Goal: Transaction & Acquisition: Book appointment/travel/reservation

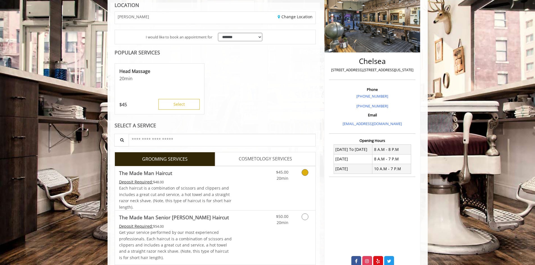
click at [305, 173] on icon "Grooming services" at bounding box center [305, 172] width 7 height 7
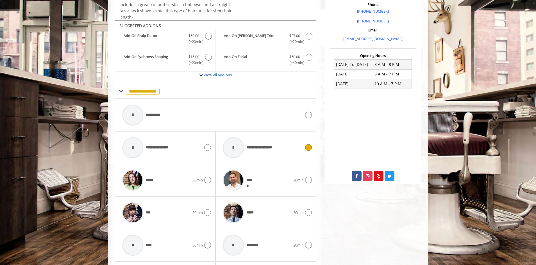
scroll to position [190, 0]
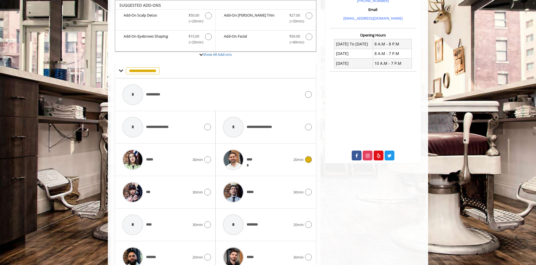
click at [311, 159] on icon at bounding box center [308, 159] width 7 height 7
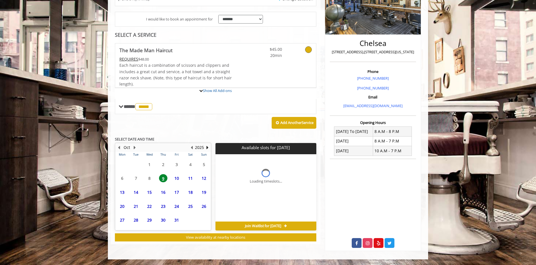
scroll to position [147, 0]
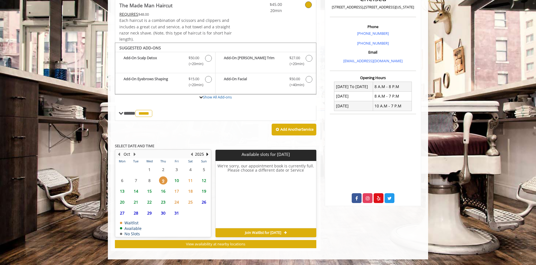
click at [177, 178] on span "10" at bounding box center [176, 181] width 8 height 8
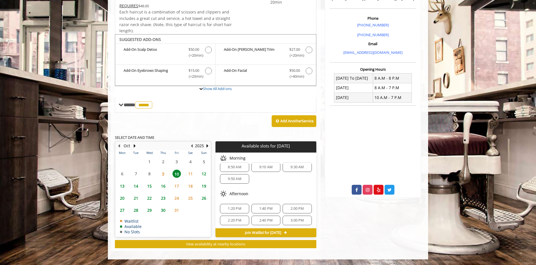
scroll to position [7, 0]
click at [236, 179] on span "9:50 AM" at bounding box center [234, 177] width 13 height 4
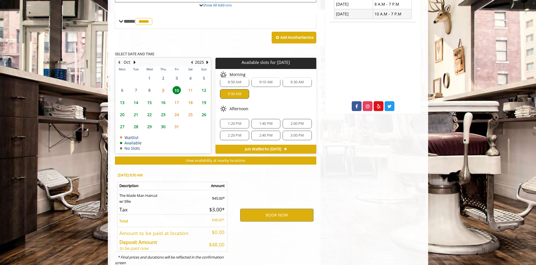
scroll to position [257, 0]
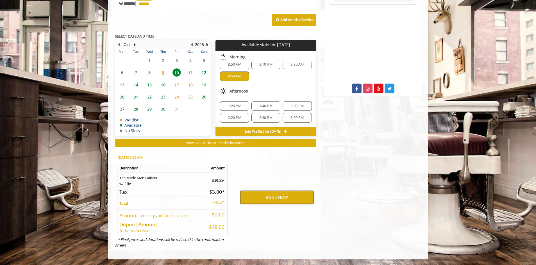
click at [269, 200] on button "BOOK NOW" at bounding box center [276, 197] width 73 height 13
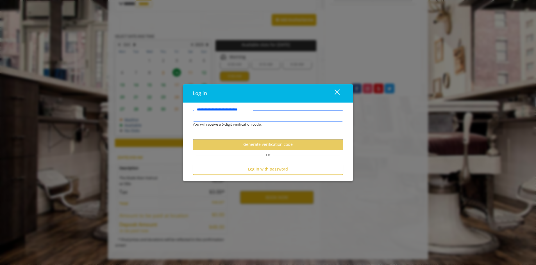
click at [253, 116] on input "**********" at bounding box center [268, 115] width 150 height 11
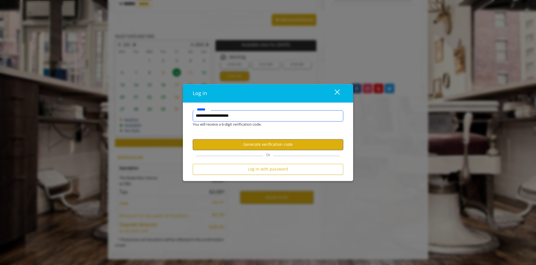
type input "**********"
click at [280, 145] on button "Generate verification code" at bounding box center [268, 144] width 150 height 11
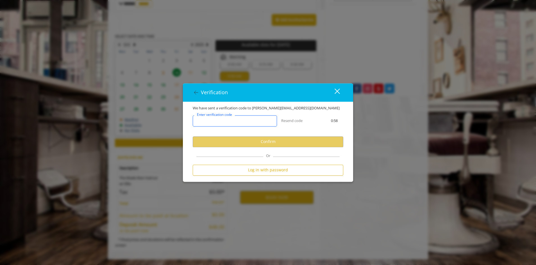
click at [259, 125] on input "Enter verification code" at bounding box center [235, 120] width 84 height 11
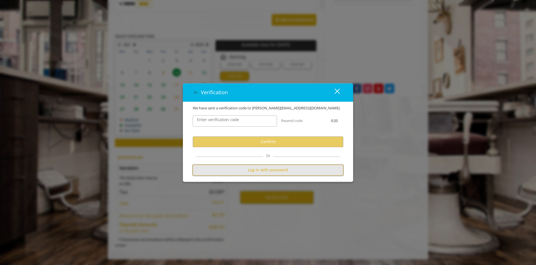
click at [279, 172] on button "Log in with password" at bounding box center [268, 170] width 150 height 11
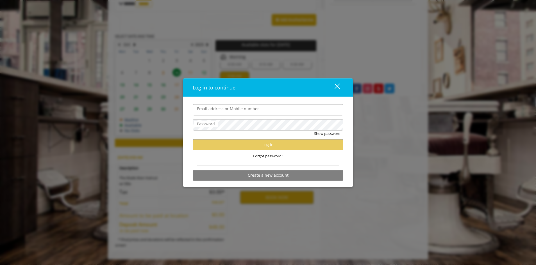
type input "**********"
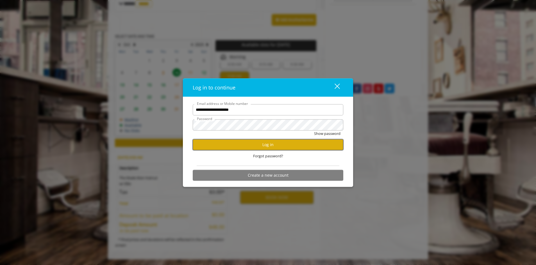
click at [290, 145] on button "Log in" at bounding box center [268, 144] width 150 height 11
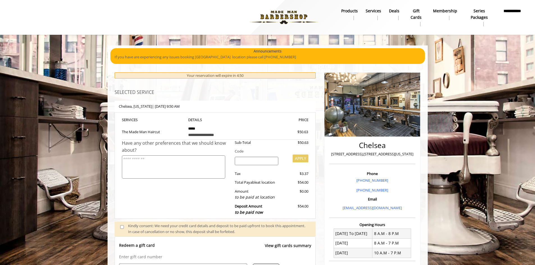
scroll to position [199, 0]
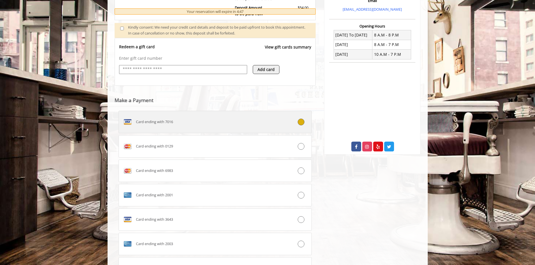
click at [239, 122] on div "Card ending with 7016" at bounding box center [199, 122] width 161 height 9
click at [271, 117] on label "Card ending with 7016" at bounding box center [214, 122] width 193 height 22
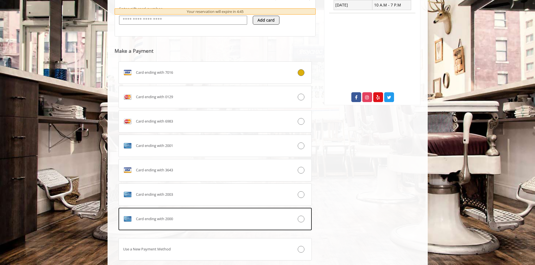
scroll to position [285, 0]
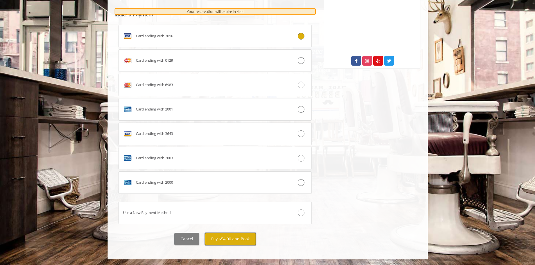
click at [238, 241] on button "Pay $54.00 and Book" at bounding box center [230, 239] width 51 height 13
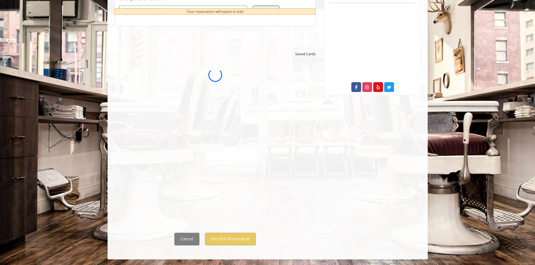
scroll to position [0, 0]
